Goal: Task Accomplishment & Management: Manage account settings

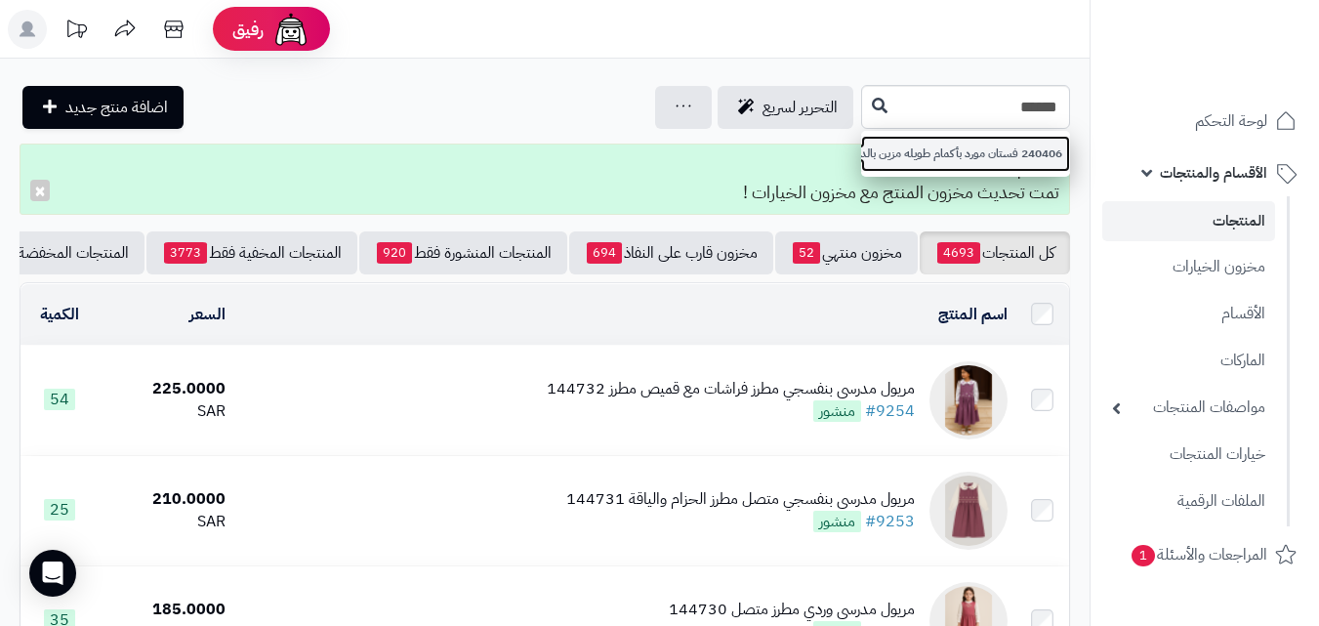
click at [861, 147] on link "240406 فستان مورد بأكمام طويله مزين بالدانتيل" at bounding box center [965, 154] width 209 height 36
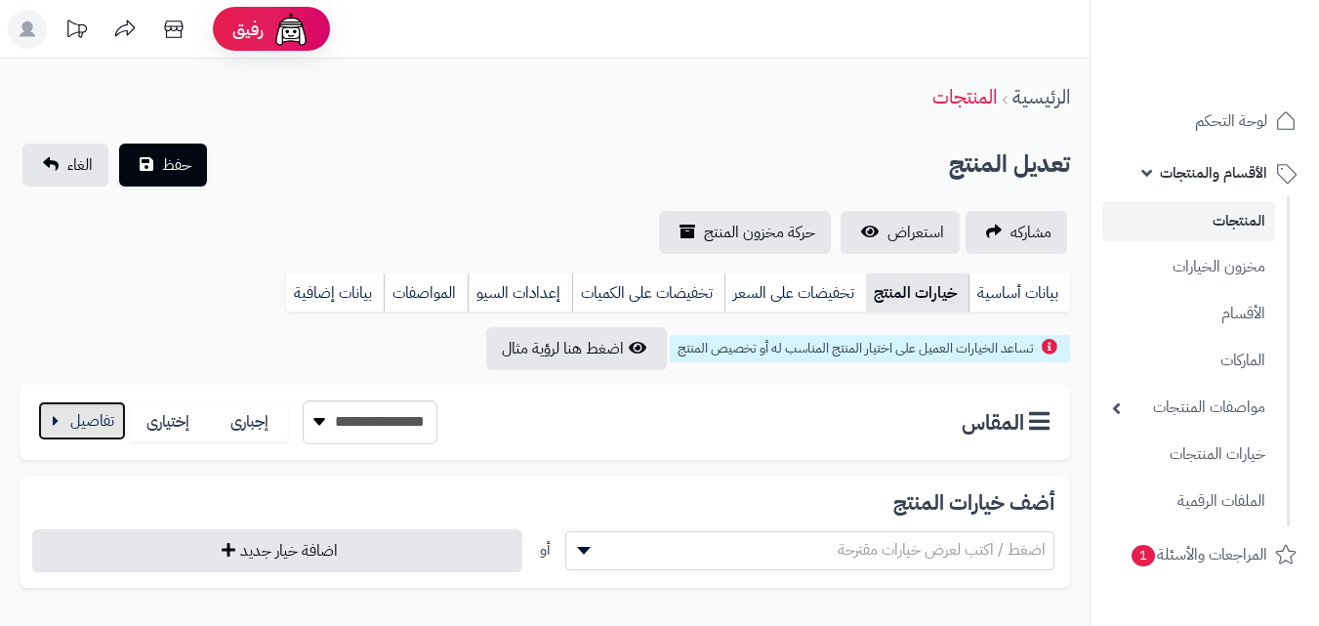
click at [91, 427] on button "button" at bounding box center [82, 420] width 88 height 39
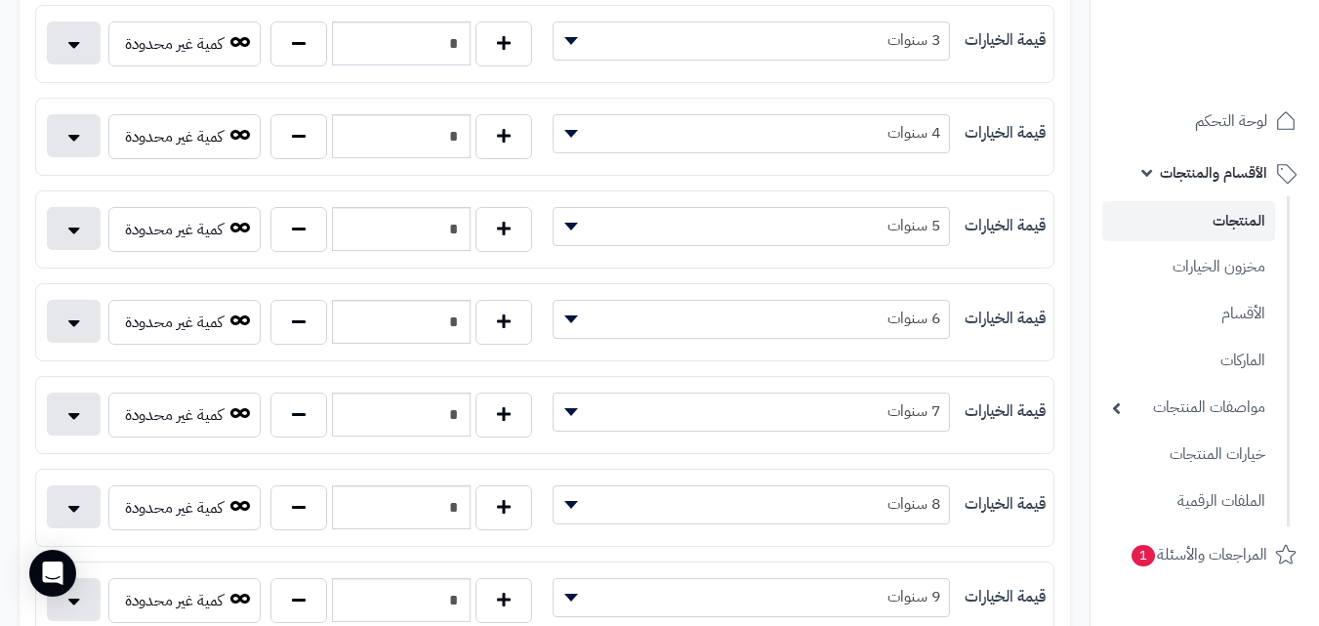
scroll to position [729, 0]
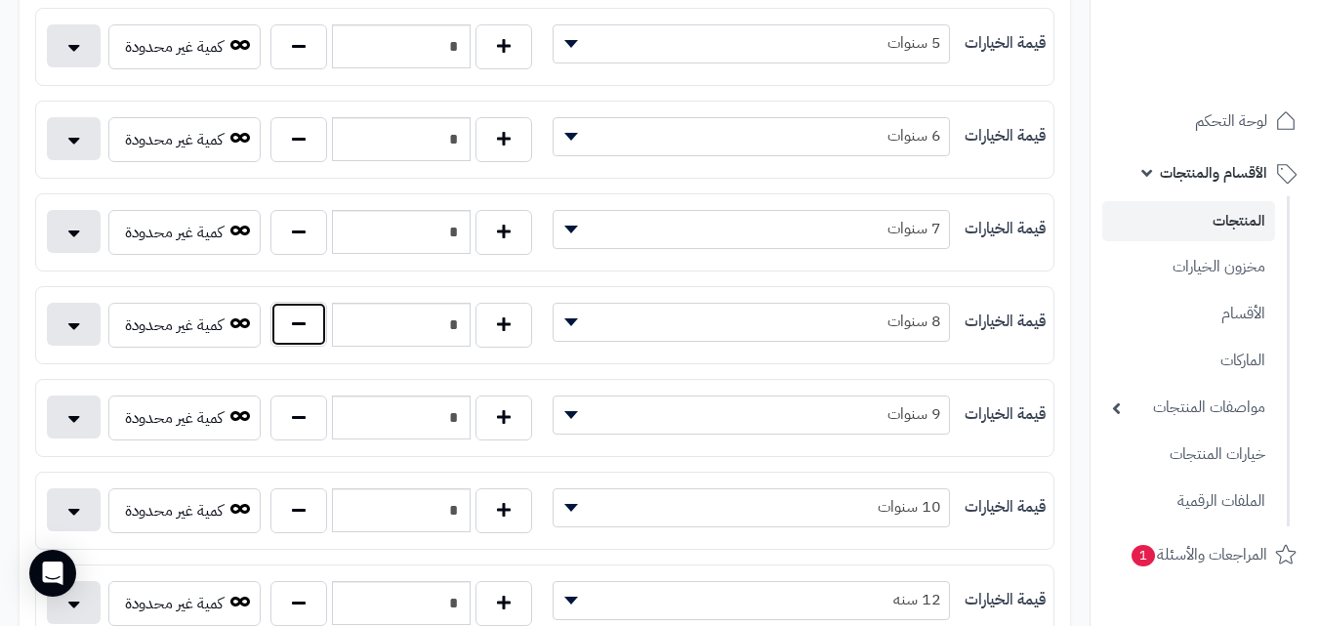
click at [288, 328] on button "button" at bounding box center [298, 324] width 57 height 45
type input "*"
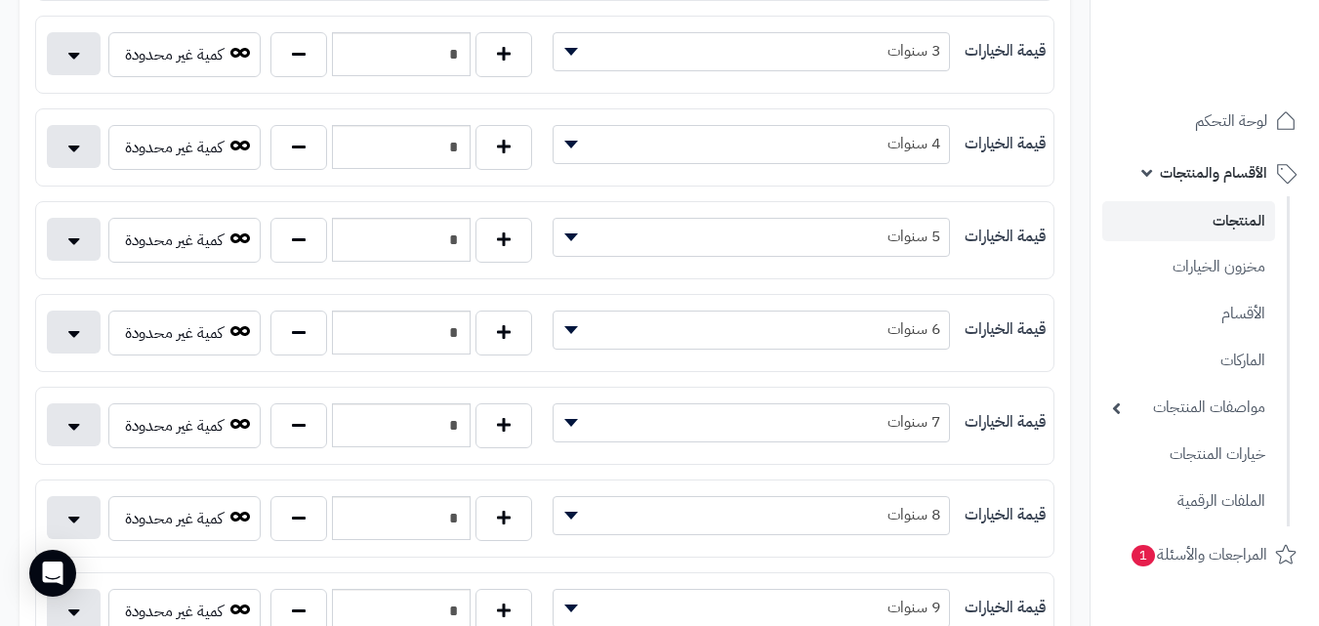
scroll to position [447, 0]
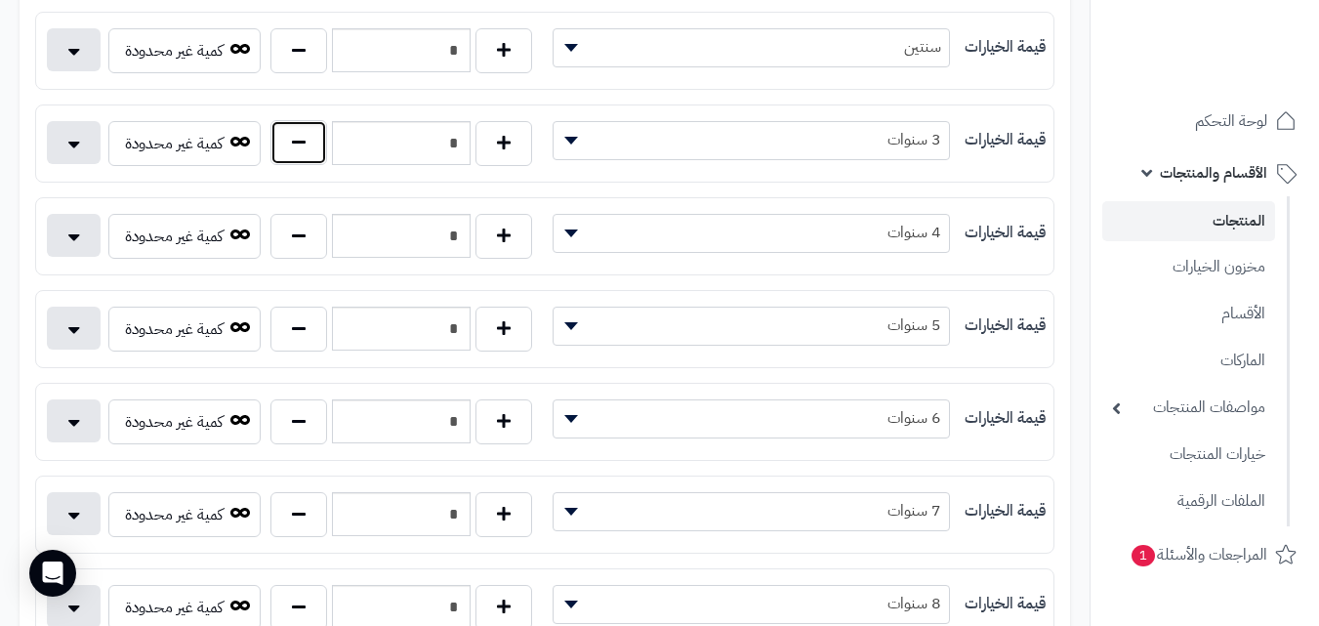
click at [298, 147] on button "button" at bounding box center [298, 142] width 57 height 45
type input "*"
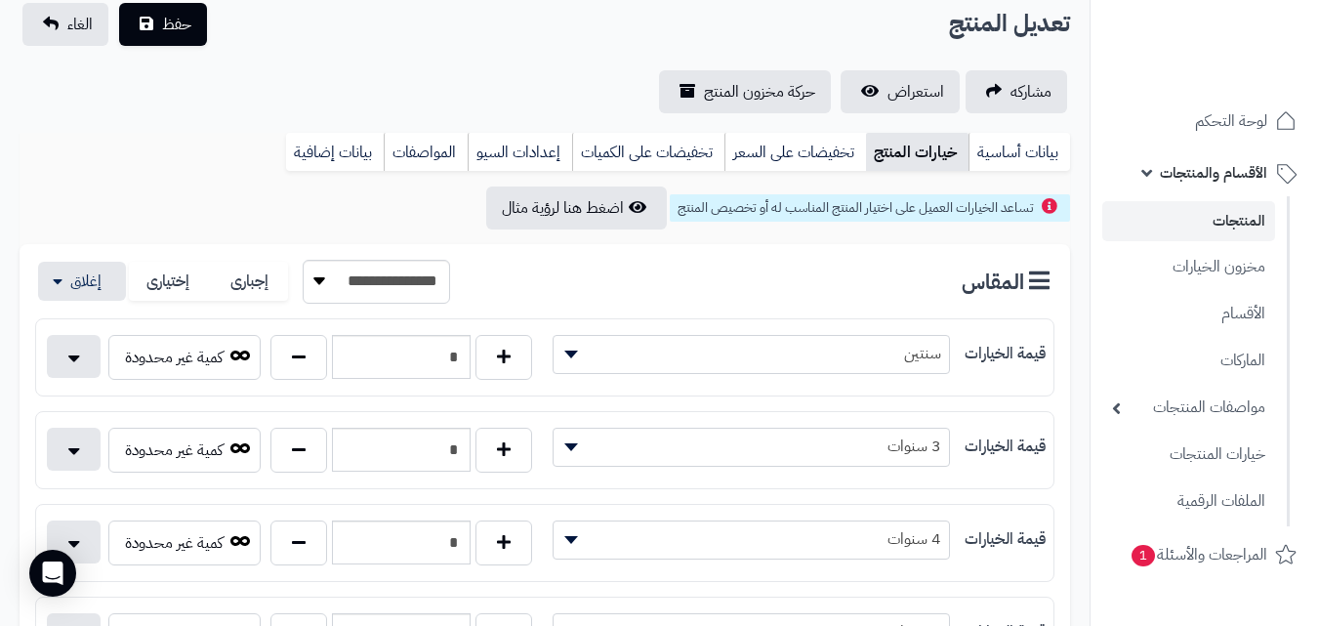
scroll to position [0, 0]
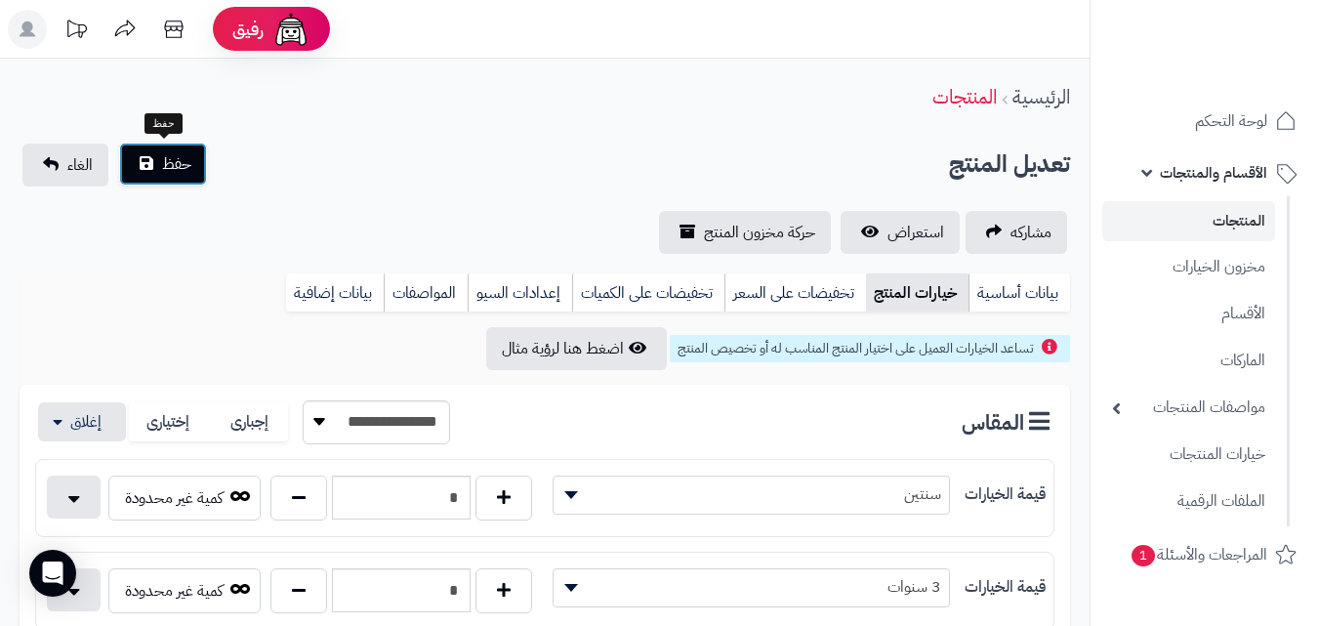
click at [170, 180] on button "حفظ" at bounding box center [163, 164] width 88 height 43
